Goal: Task Accomplishment & Management: Manage account settings

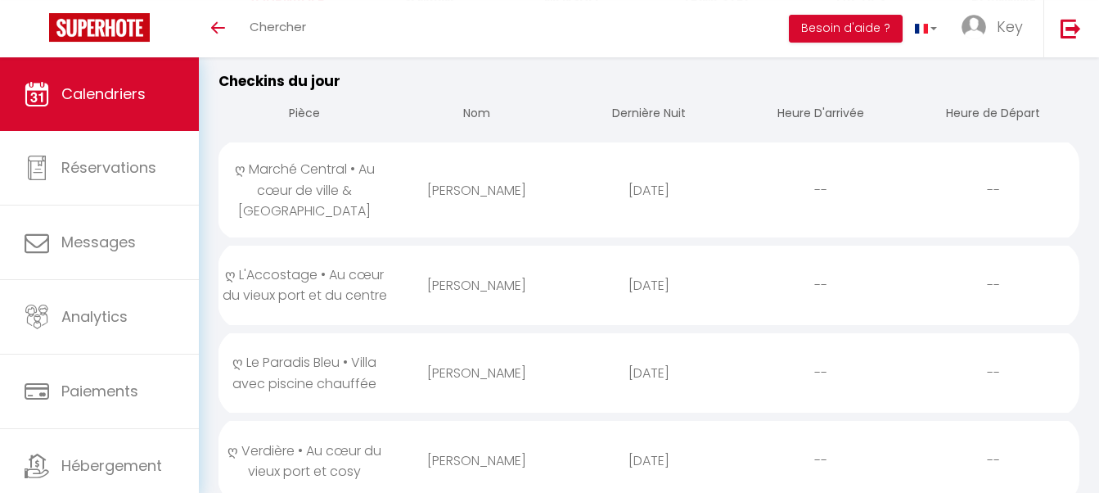
scroll to position [167, 0]
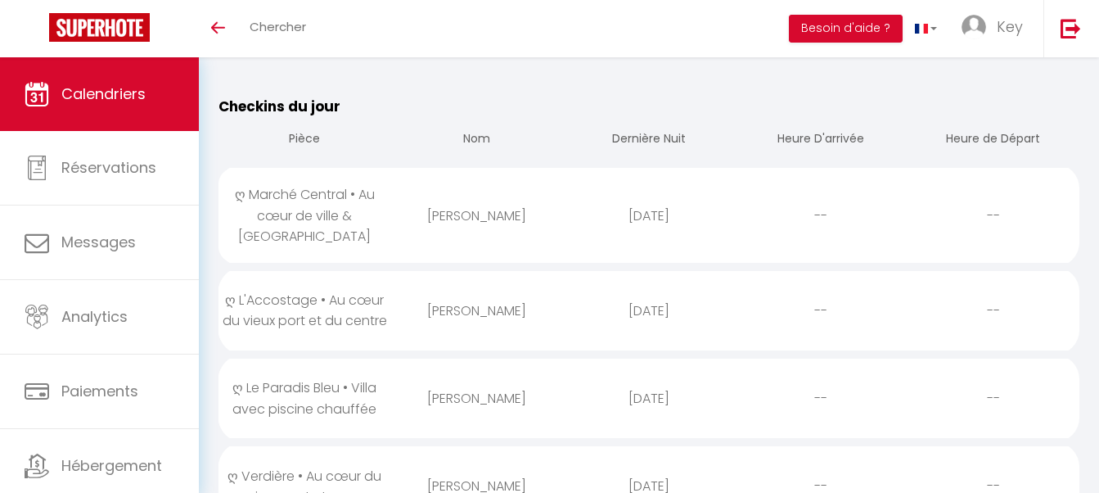
click at [488, 219] on div "[PERSON_NAME]" at bounding box center [476, 215] width 172 height 53
select select "0"
select select "1"
select select
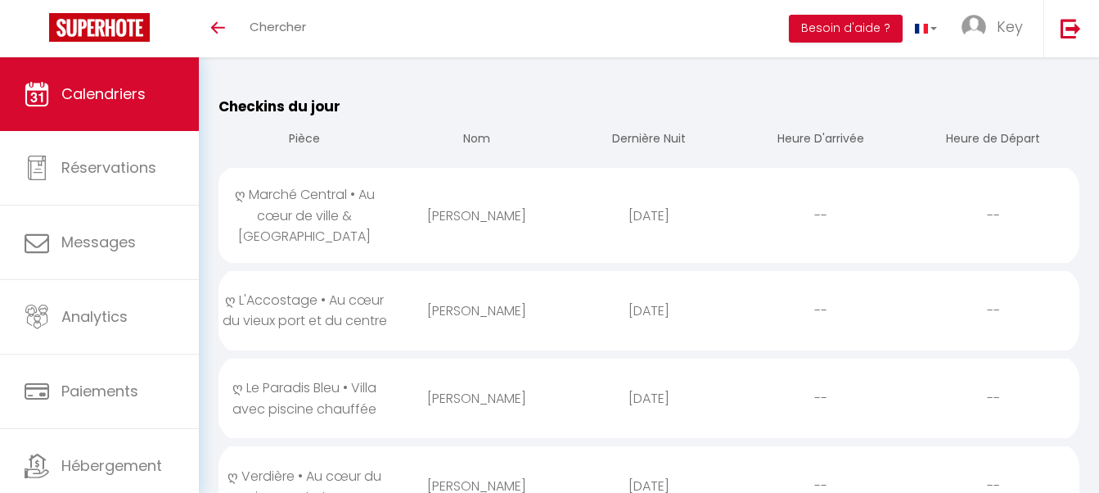
select select
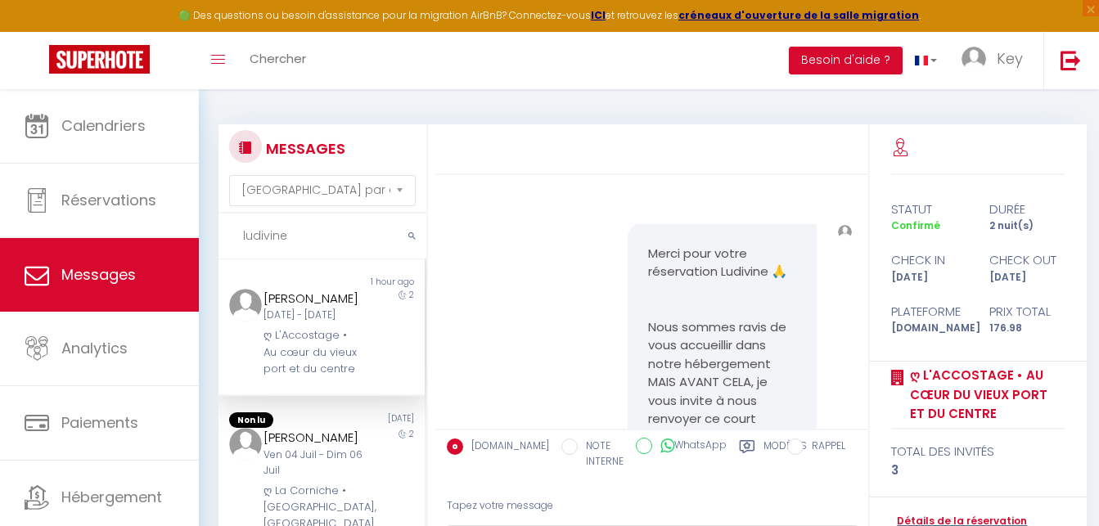
select select "message"
click at [358, 234] on input "ludivine" at bounding box center [322, 237] width 208 height 46
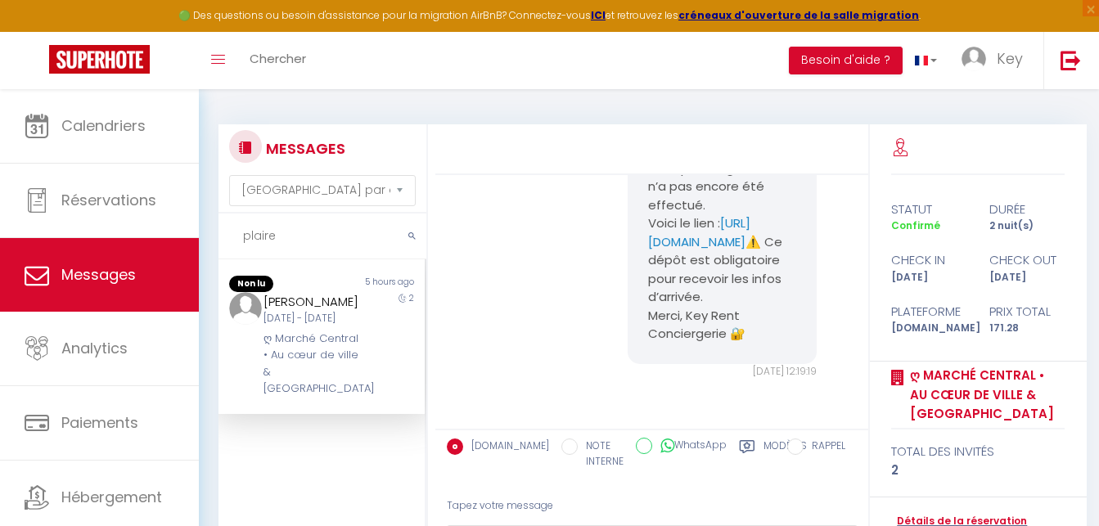
type input "plaire"
click at [768, 309] on pre "Bonjour, Nous sommes la conciergerie de votre logement pour ce soir. Le dépôt d…" at bounding box center [722, 215] width 148 height 258
drag, startPoint x: 641, startPoint y: 295, endPoint x: 772, endPoint y: 351, distance: 143.0
click at [772, 351] on div "Bonjour, Nous sommes la conciergerie de votre logement pour ce soir. Le dépôt d…" at bounding box center [722, 214] width 189 height 299
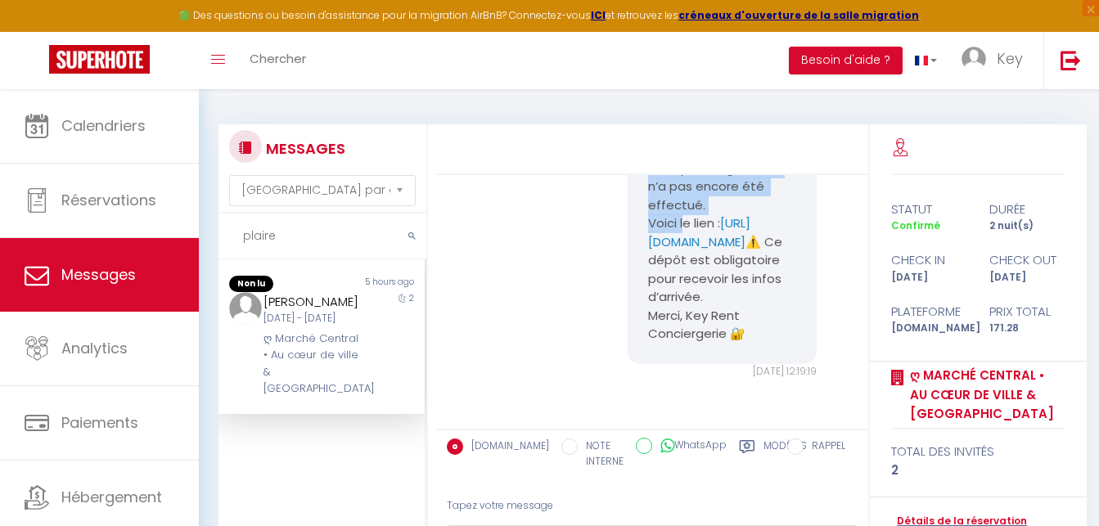
copy pre "Le dépôt de garantie n’a pas encore été effectué. Voici le lien : https://super…"
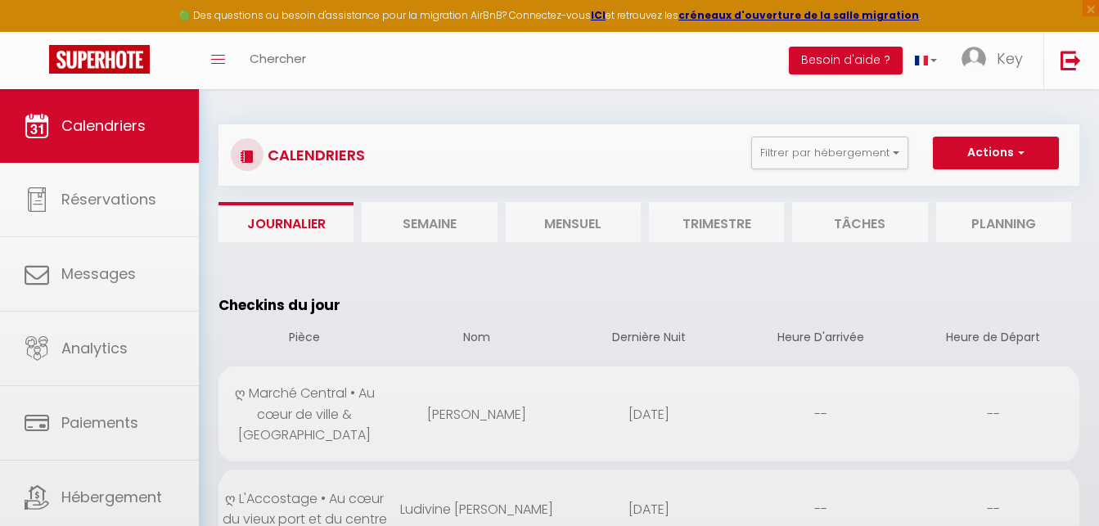
select select "0"
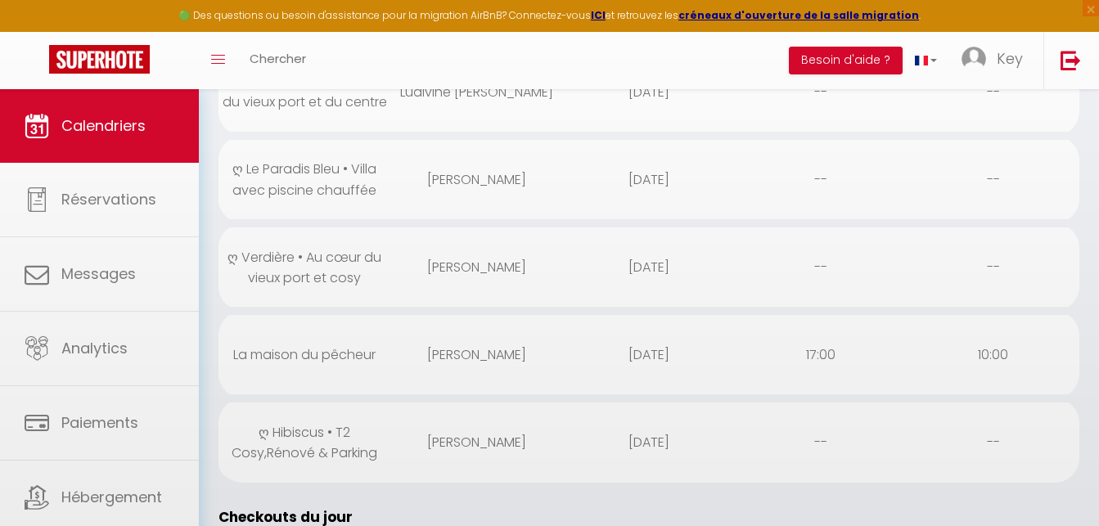
scroll to position [417, 0]
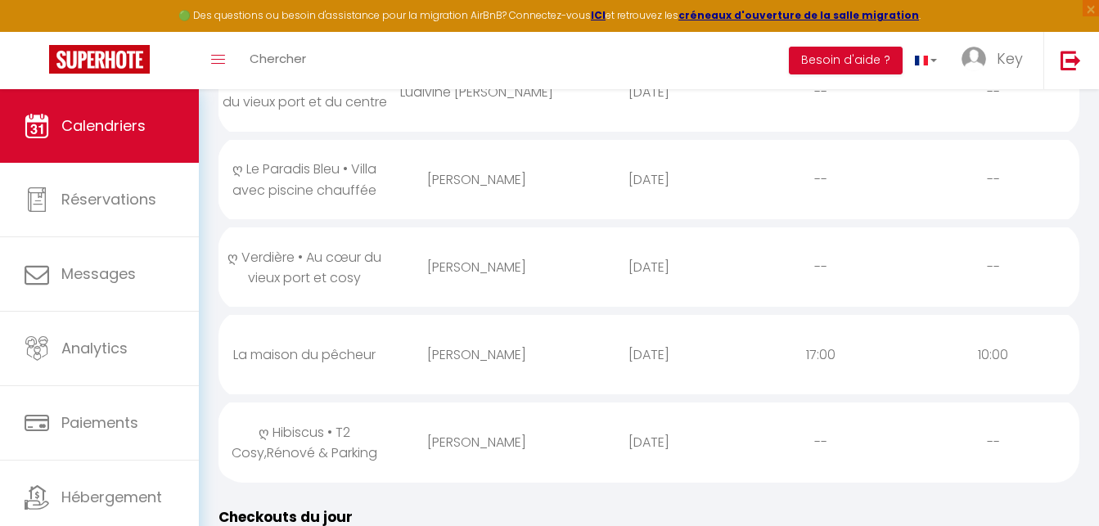
click at [448, 427] on div "[PERSON_NAME]" at bounding box center [476, 442] width 172 height 53
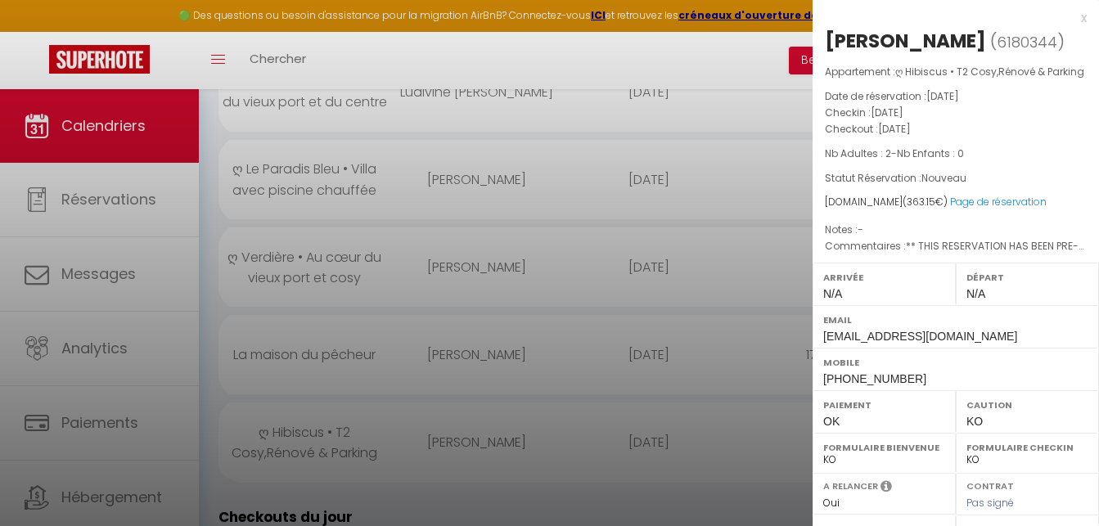
scroll to position [0, 0]
click at [448, 427] on div at bounding box center [549, 263] width 1099 height 526
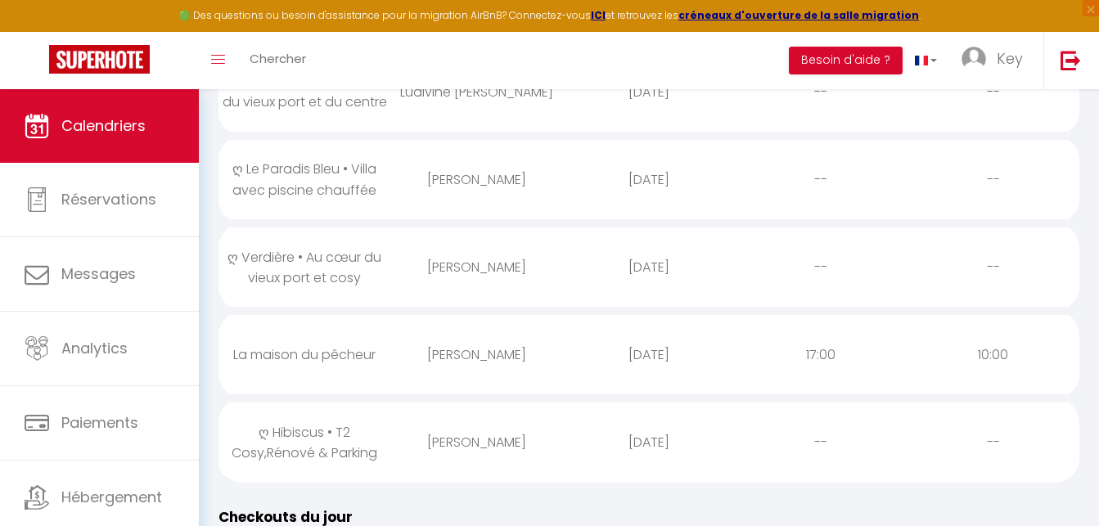
click at [526, 338] on div "[PERSON_NAME]" at bounding box center [476, 354] width 172 height 53
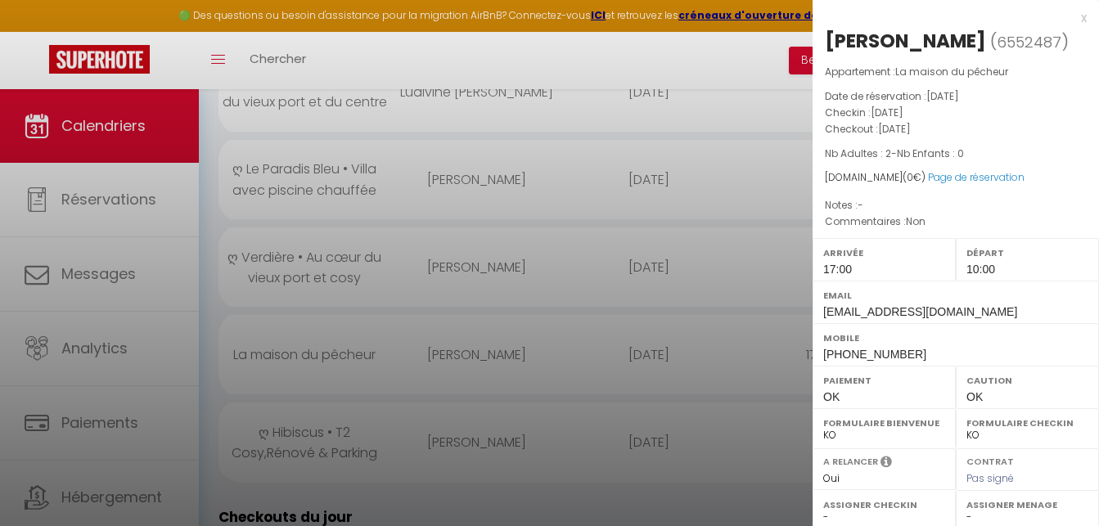
click at [526, 338] on div at bounding box center [549, 263] width 1099 height 526
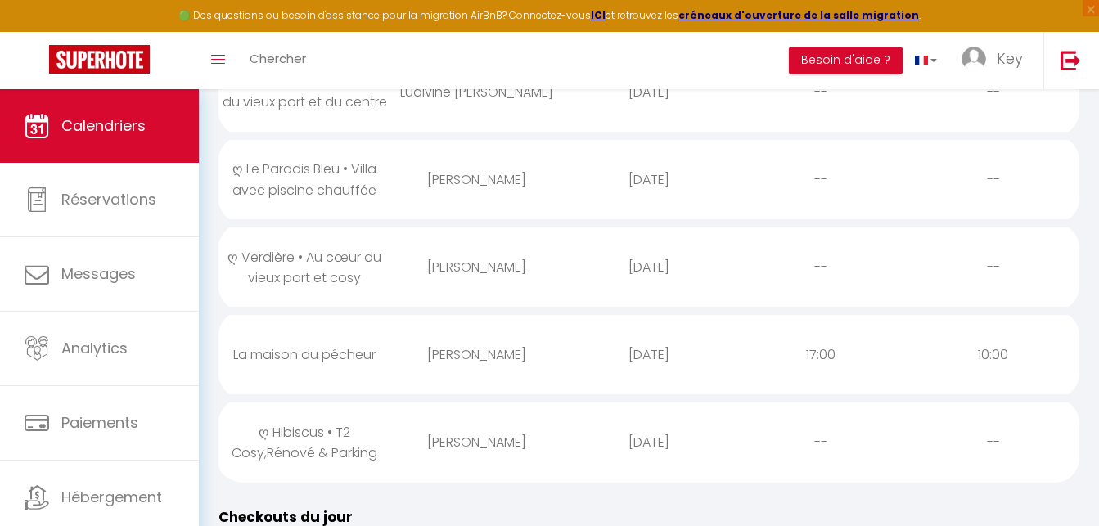
scroll to position [334, 0]
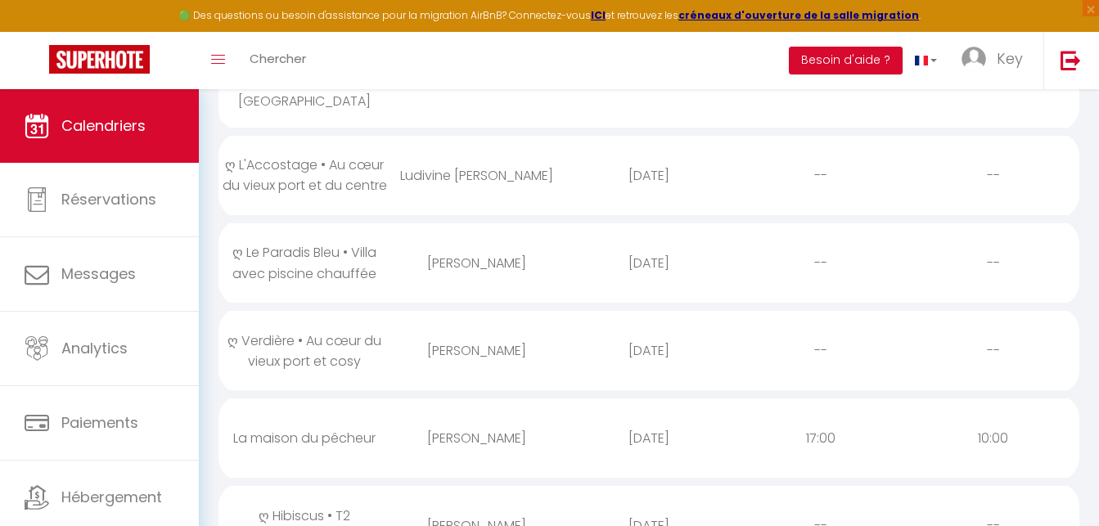
click at [489, 340] on div "[PERSON_NAME]" at bounding box center [476, 350] width 172 height 53
select select "0"
select select "23274"
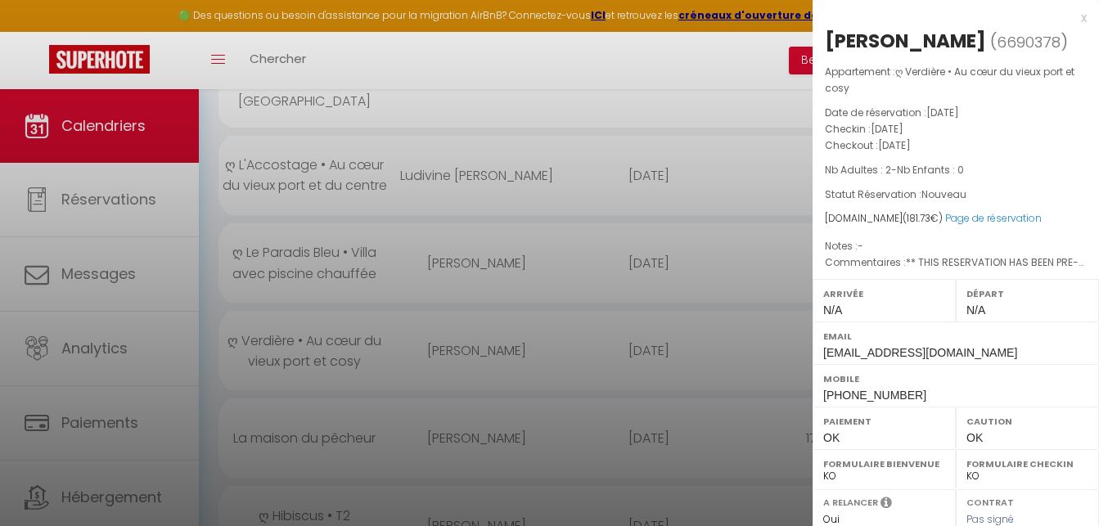
click at [489, 340] on div at bounding box center [549, 263] width 1099 height 526
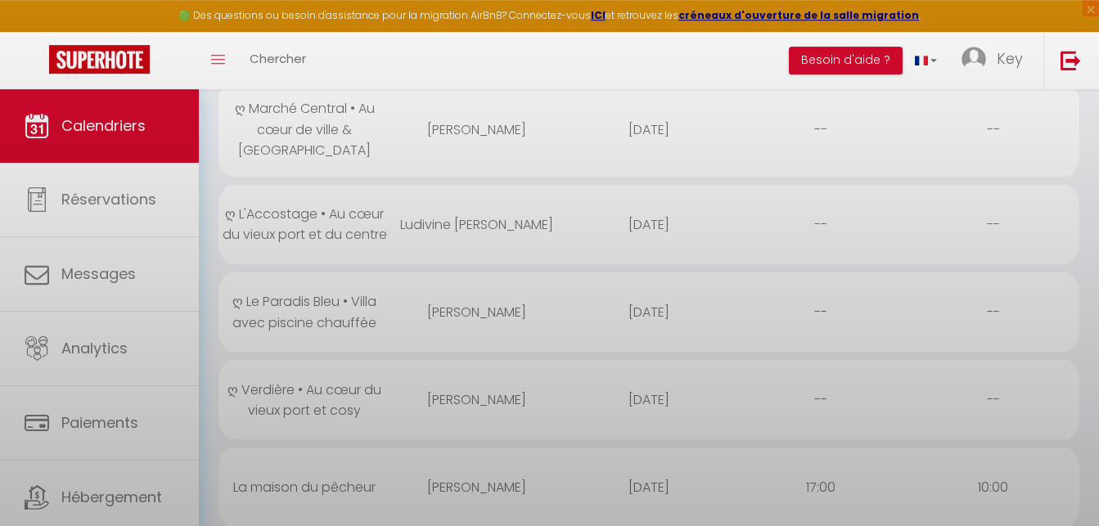
scroll to position [250, 0]
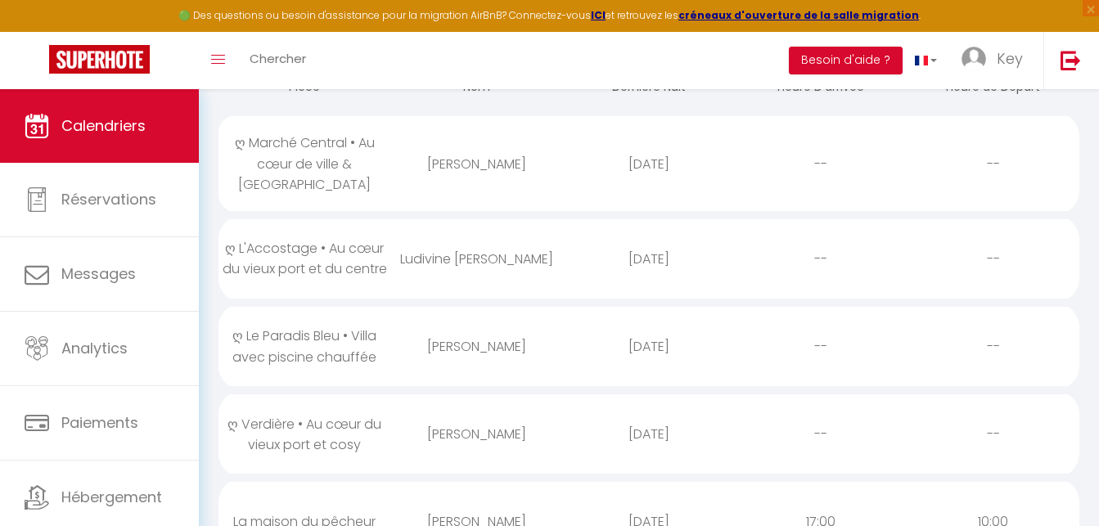
click at [524, 341] on div "[PERSON_NAME]" at bounding box center [476, 346] width 172 height 53
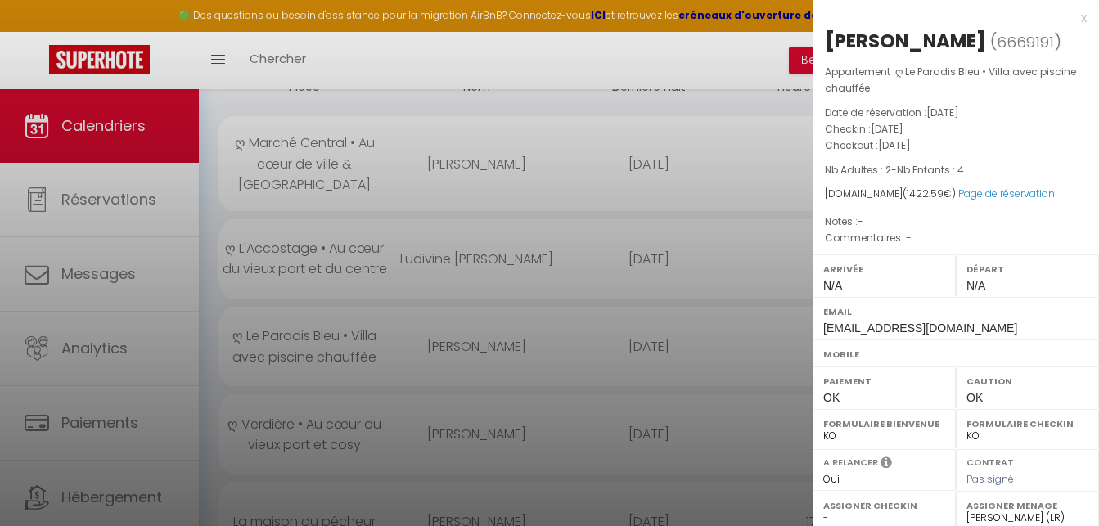
click at [524, 341] on div at bounding box center [549, 263] width 1099 height 526
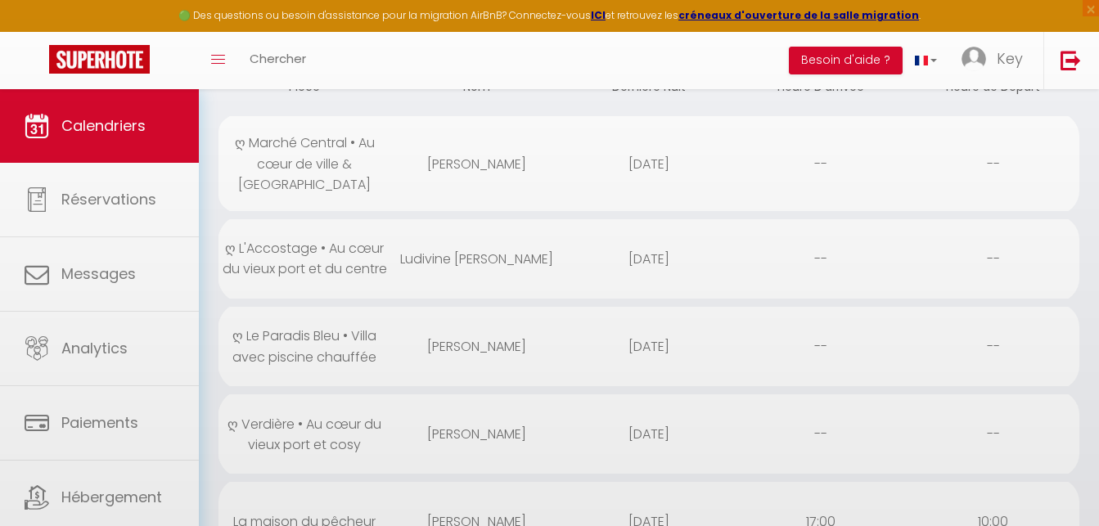
click at [520, 255] on div "Ludivine [PERSON_NAME]" at bounding box center [476, 258] width 172 height 53
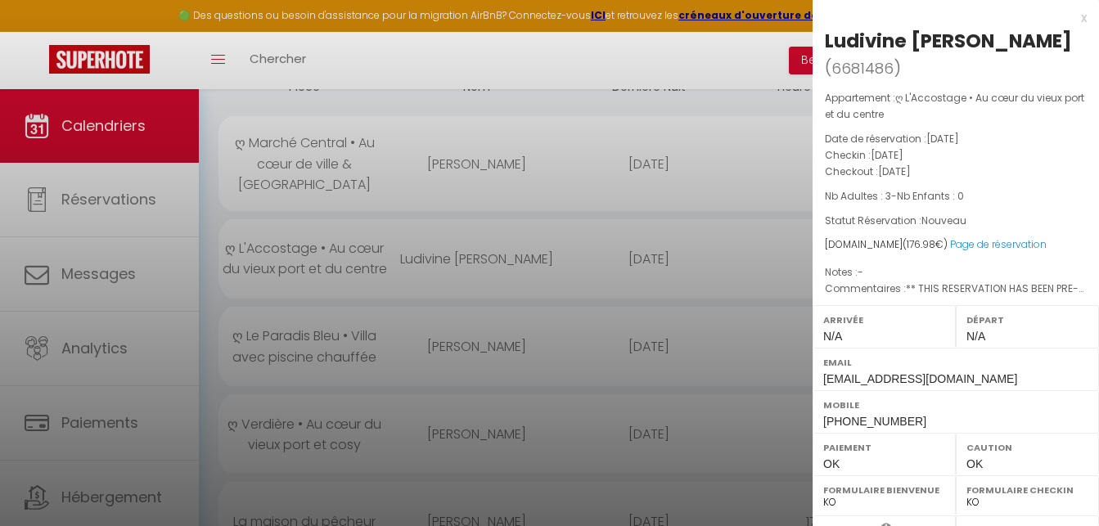
click at [520, 255] on div at bounding box center [549, 263] width 1099 height 526
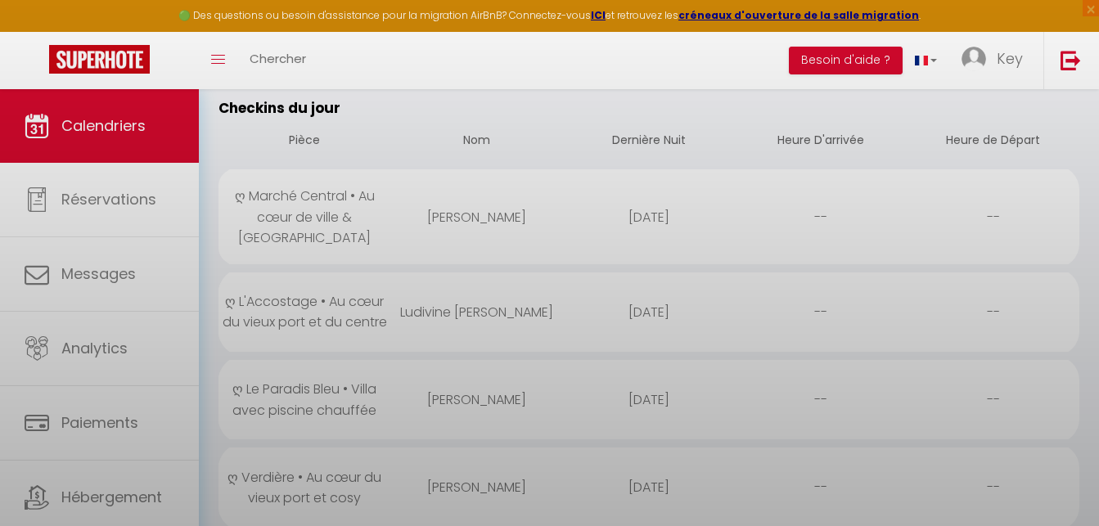
scroll to position [167, 0]
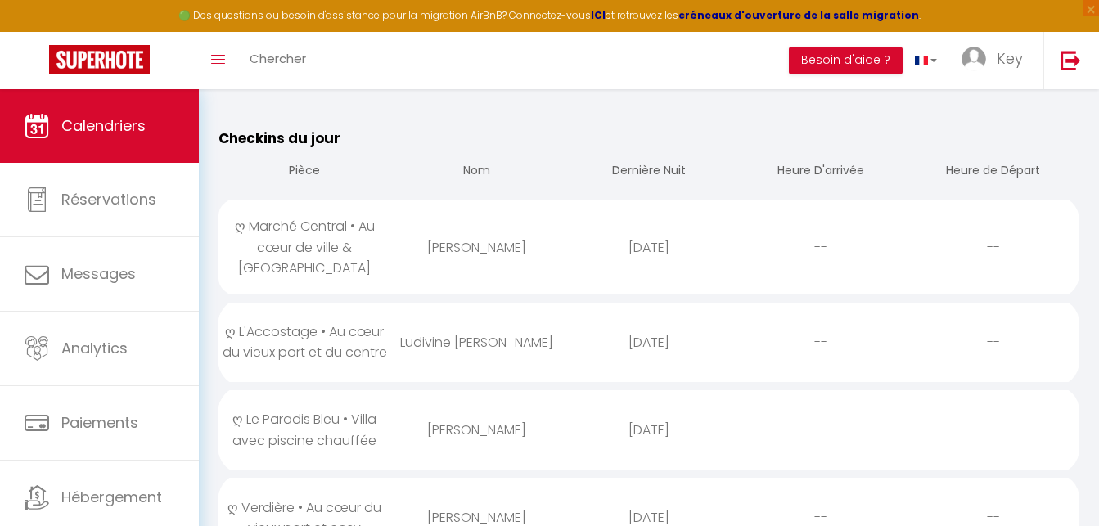
click at [511, 255] on div "[PERSON_NAME]" at bounding box center [476, 247] width 172 height 53
select select
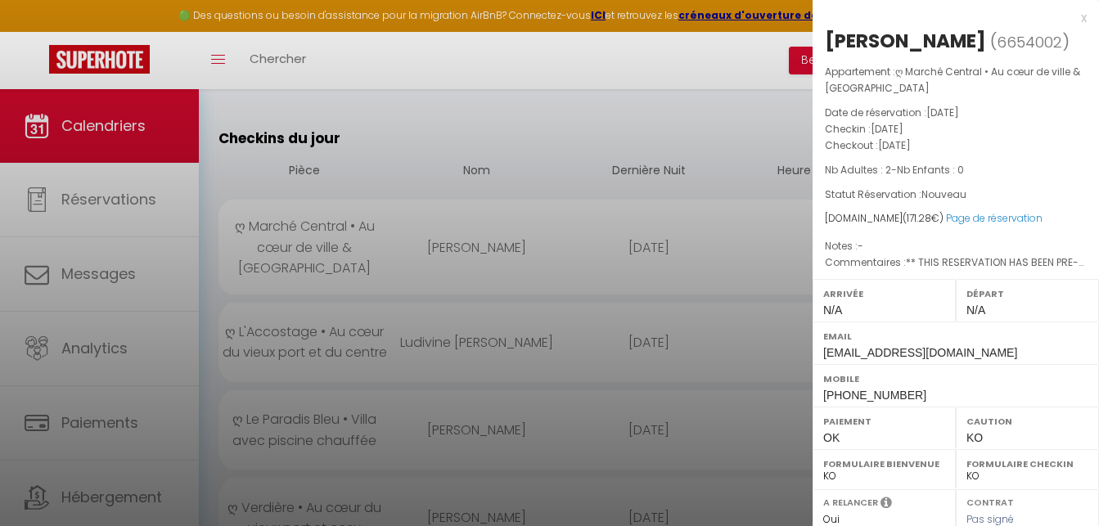
click at [511, 255] on div at bounding box center [549, 263] width 1099 height 526
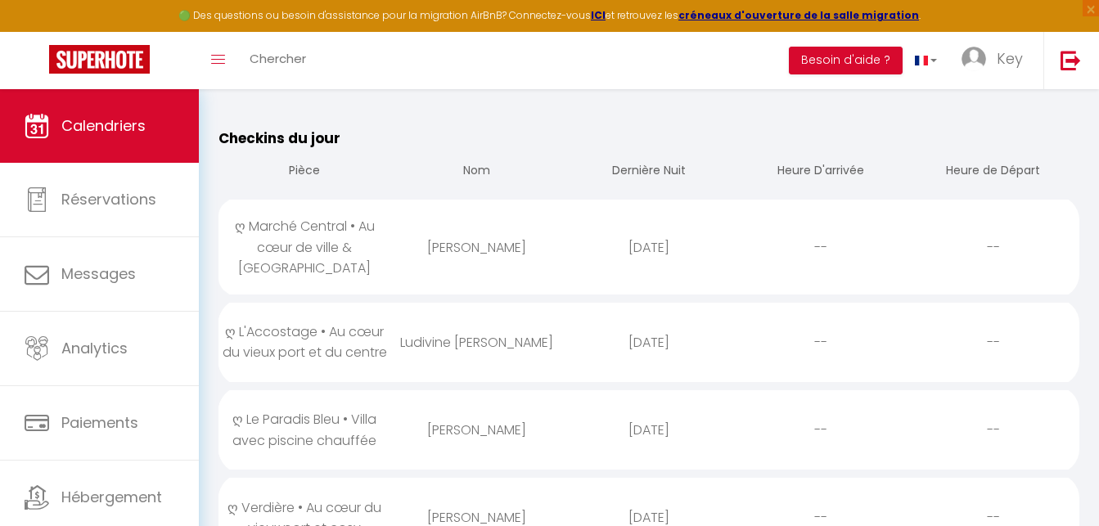
scroll to position [0, 0]
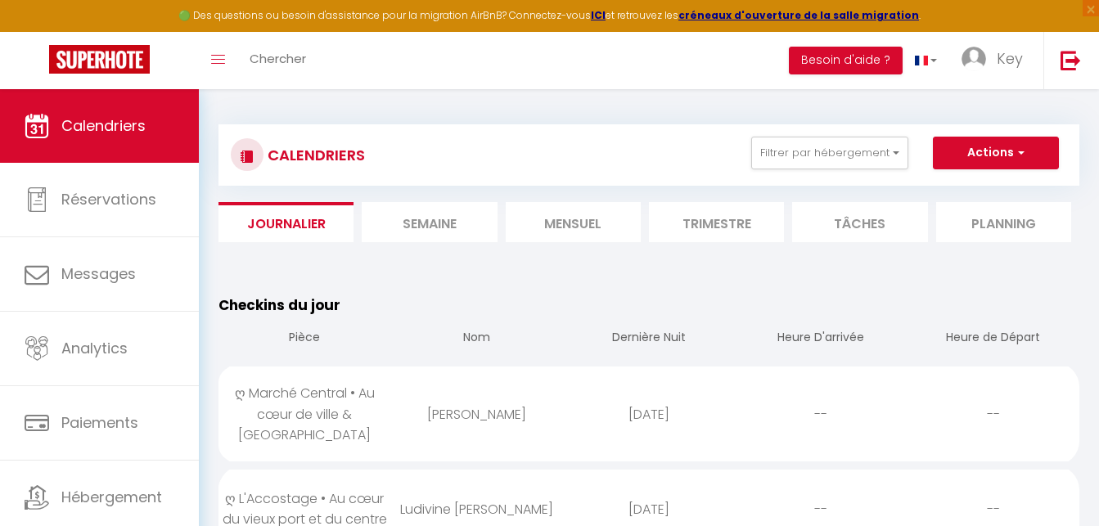
click at [544, 227] on li "Mensuel" at bounding box center [573, 222] width 135 height 40
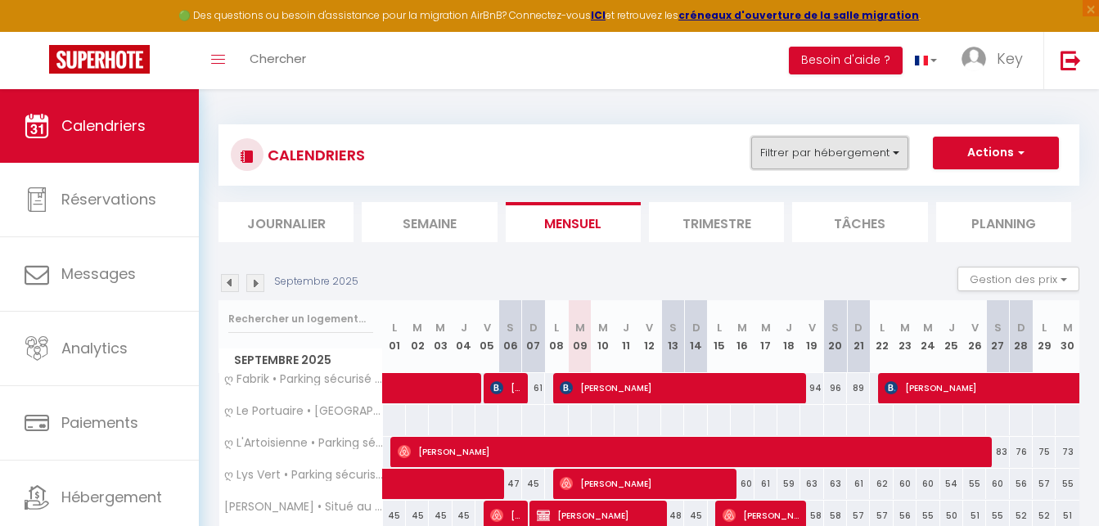
click at [867, 160] on button "Filtrer par hébergement" at bounding box center [829, 153] width 157 height 33
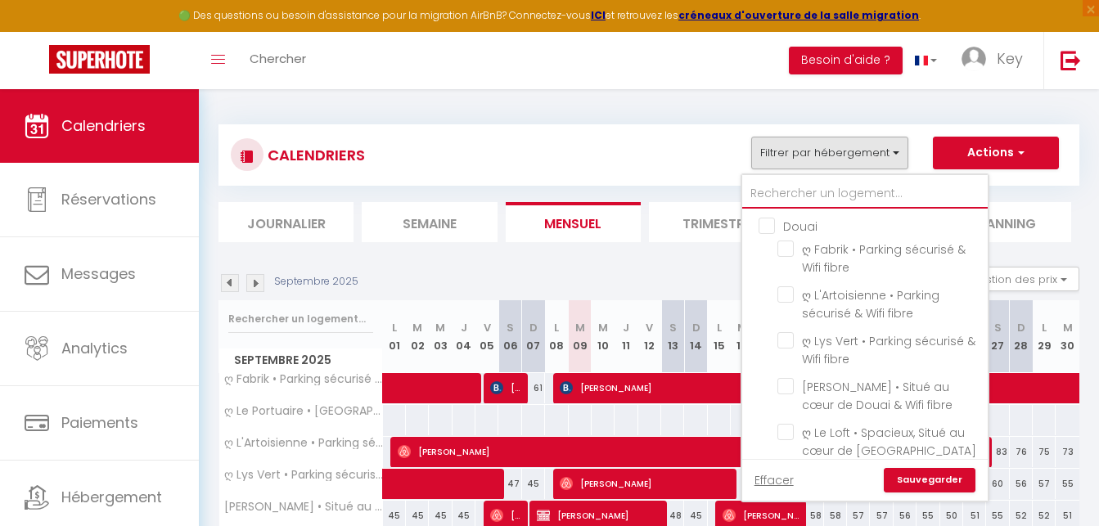
click at [845, 196] on input "text" at bounding box center [864, 193] width 245 height 29
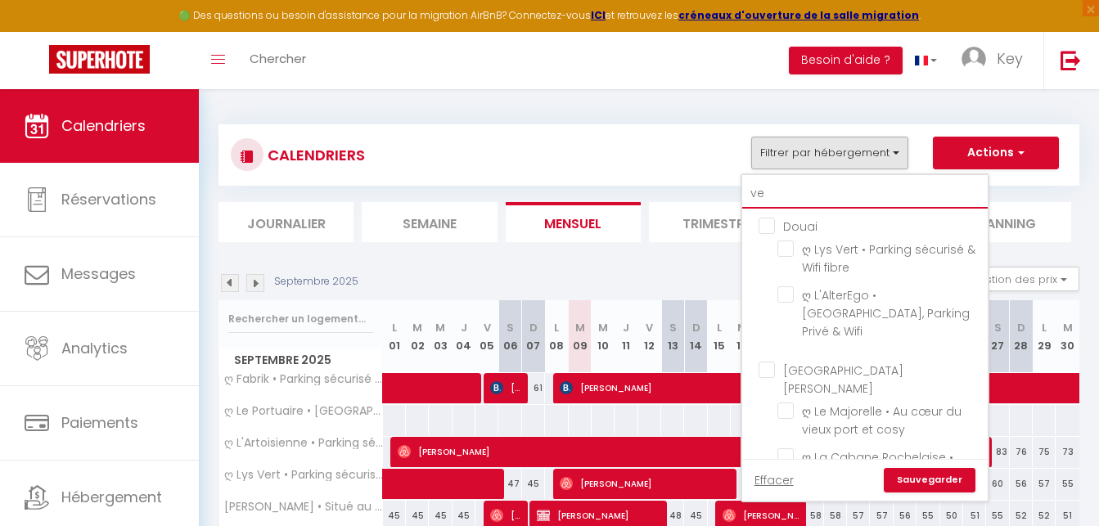
type input "ver"
checkbox input "false"
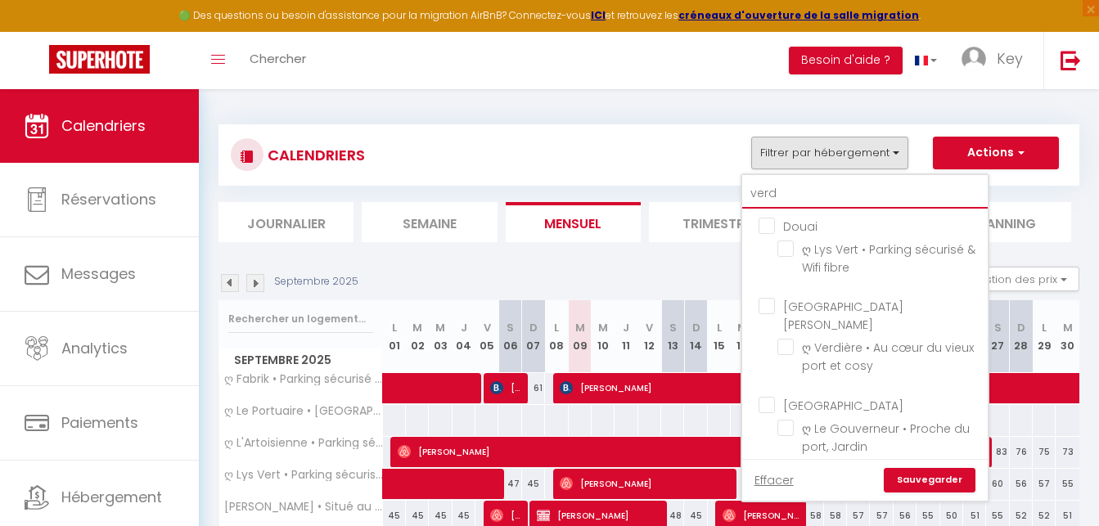
type input "verdi"
checkbox input "false"
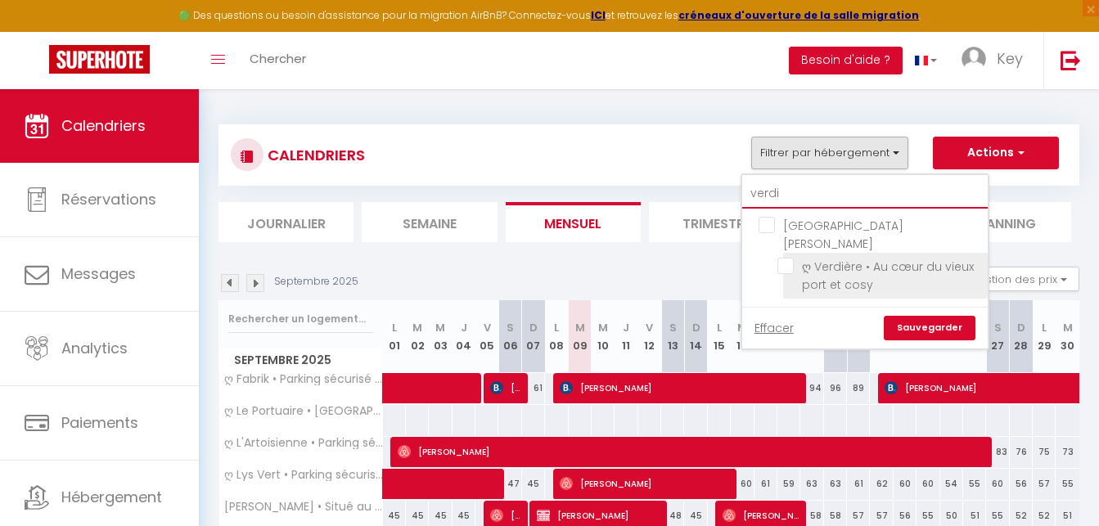
type input "verdi"
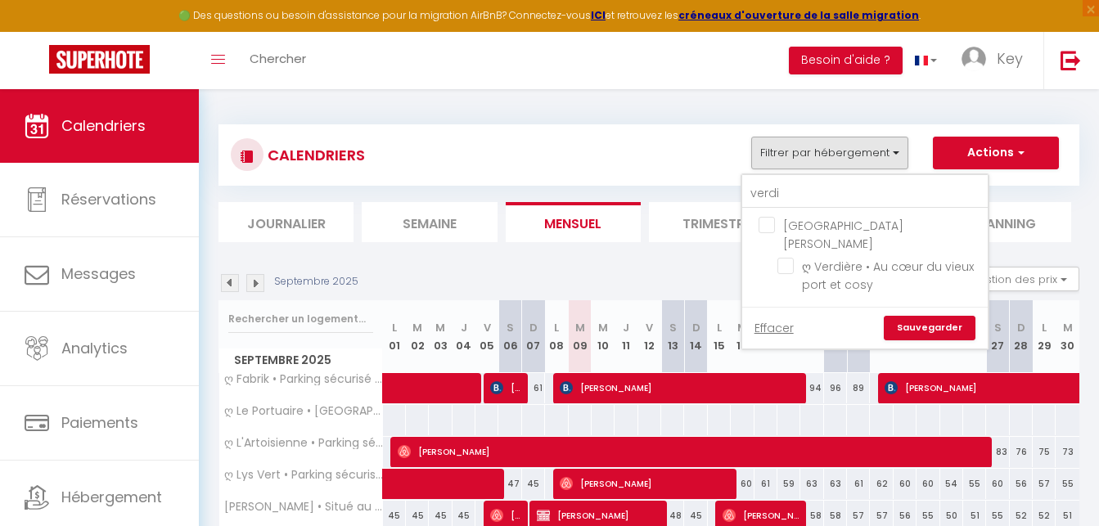
drag, startPoint x: 782, startPoint y: 245, endPoint x: 922, endPoint y: 304, distance: 152.1
click at [781, 258] on input "ღ Verdière • Au cœur du vieux port et cosy" at bounding box center [879, 266] width 205 height 16
checkbox input "true"
click at [922, 316] on link "Sauvegarder" at bounding box center [930, 328] width 92 height 25
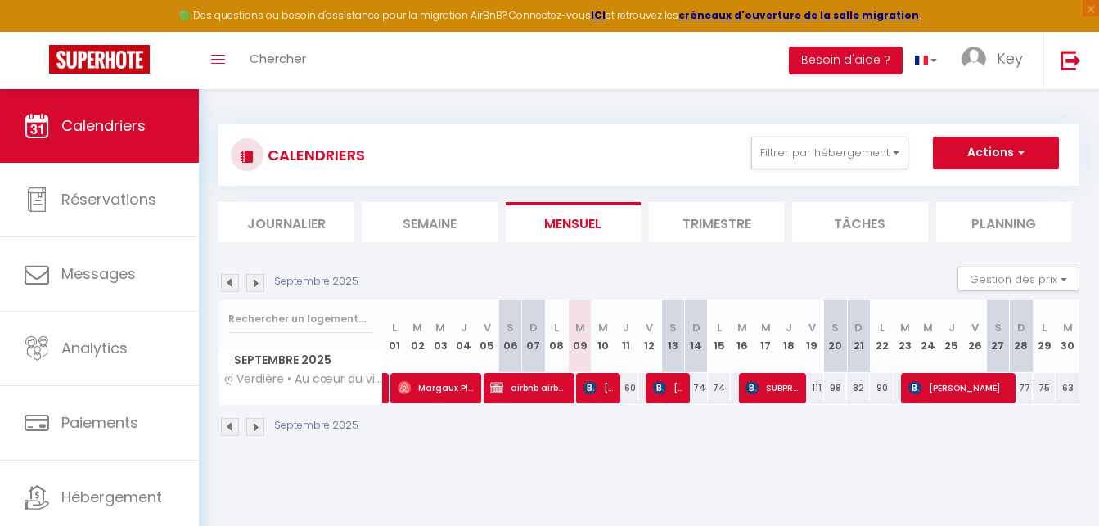
click at [605, 387] on span "[PERSON_NAME]" at bounding box center [598, 387] width 30 height 31
select select "OK"
select select "0"
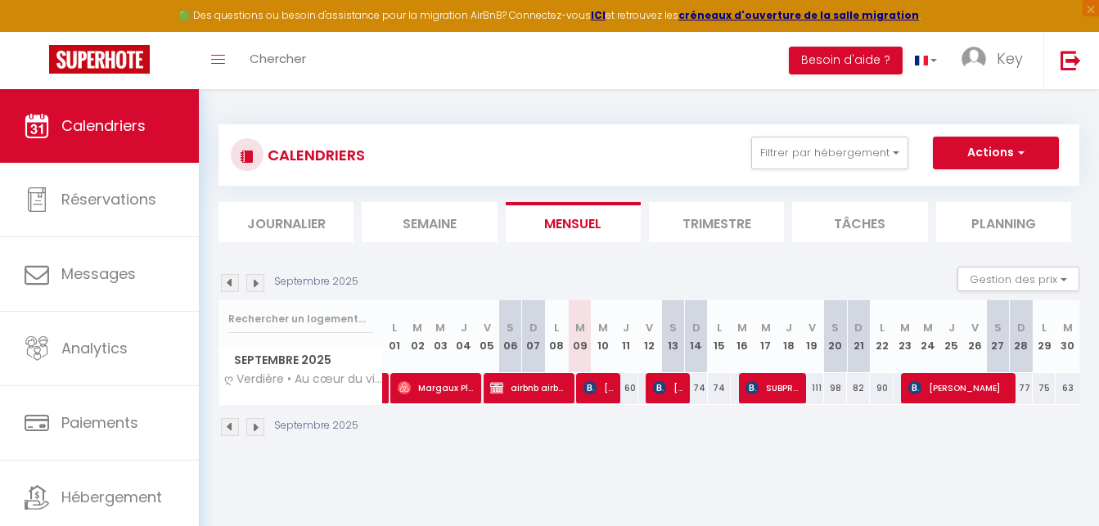
select select "1"
select select
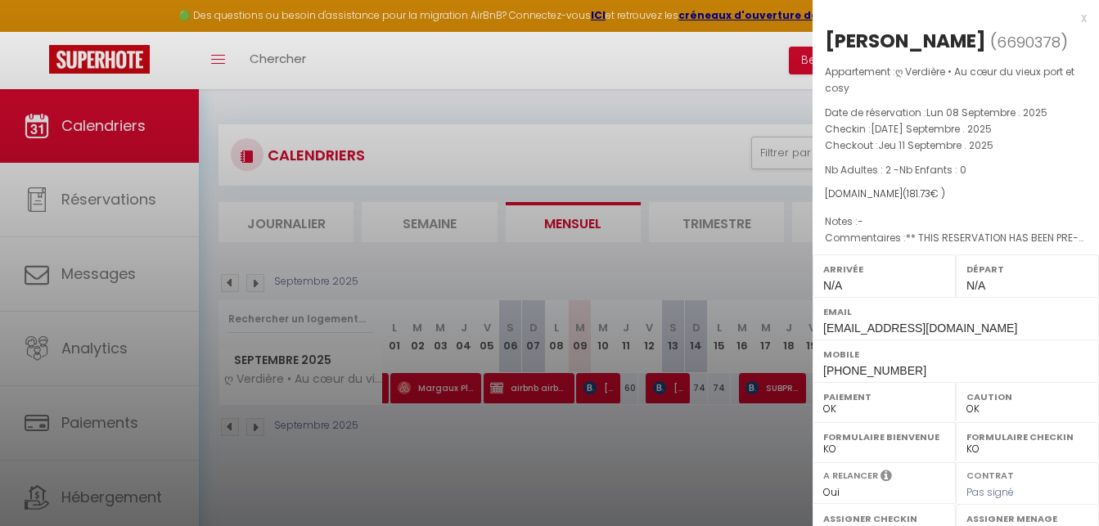
select select "23274"
